Goal: Information Seeking & Learning: Learn about a topic

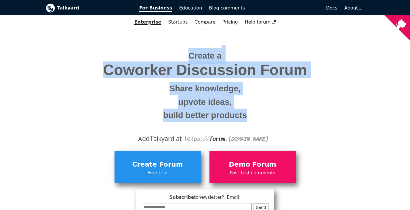
drag, startPoint x: 248, startPoint y: 50, endPoint x: 256, endPoint y: 116, distance: 66.6
click at [256, 116] on h1 "Create a Coworker Discussion Forum Share knowledge, upvote ideas, build better …" at bounding box center [205, 86] width 310 height 77
click at [256, 116] on small "build better products" at bounding box center [205, 116] width 310 height 14
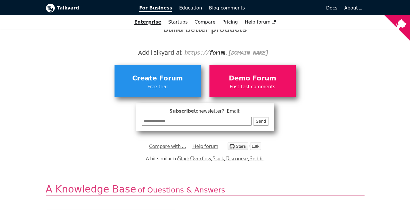
scroll to position [115, 0]
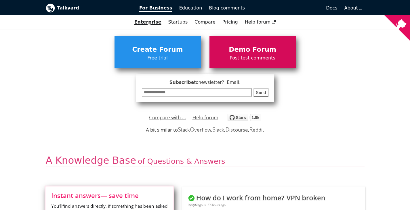
click at [253, 43] on link "Demo Forum Post test comments" at bounding box center [252, 52] width 86 height 32
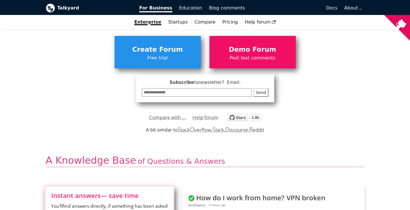
scroll to position [0, 0]
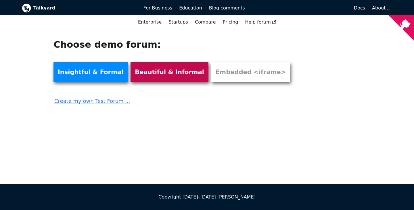
click at [154, 74] on link "Beautiful & Informal" at bounding box center [170, 72] width 78 height 20
